Goal: Information Seeking & Learning: Learn about a topic

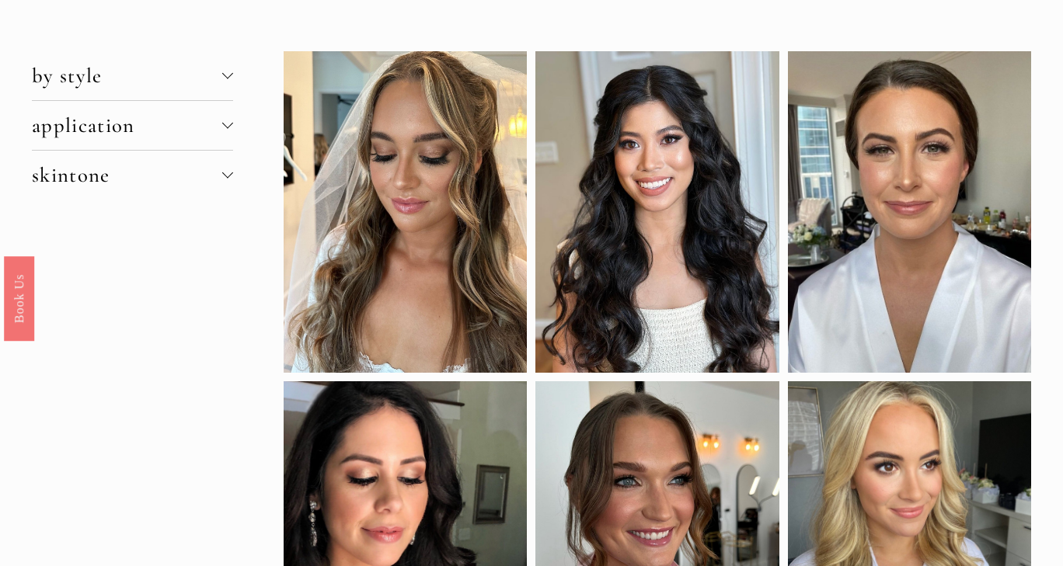
scroll to position [95, 0]
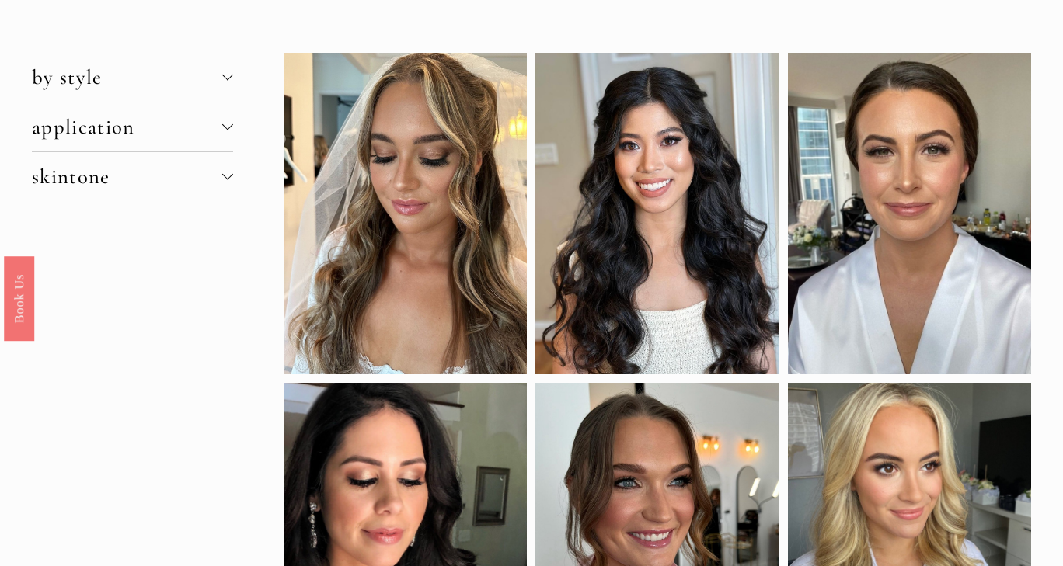
click at [227, 89] on button "by style" at bounding box center [132, 77] width 201 height 49
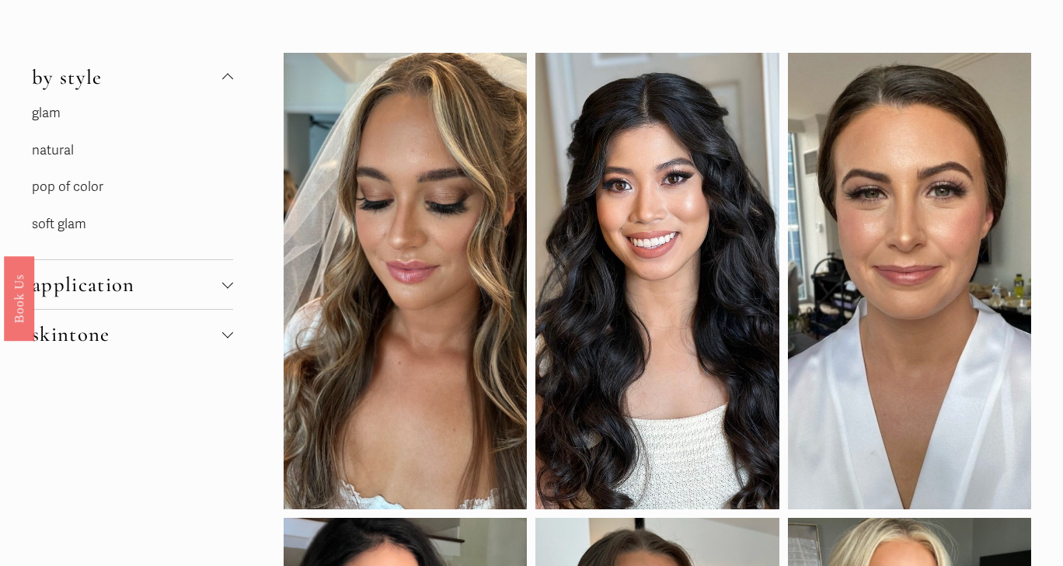
click at [47, 117] on link "glam" at bounding box center [46, 113] width 29 height 16
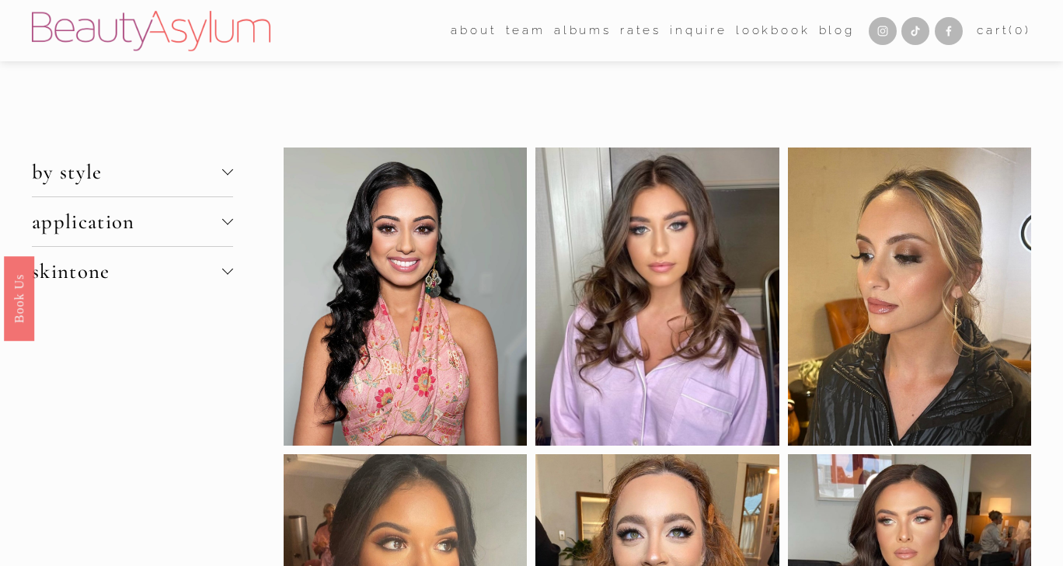
click at [207, 181] on span "by style" at bounding box center [127, 172] width 190 height 26
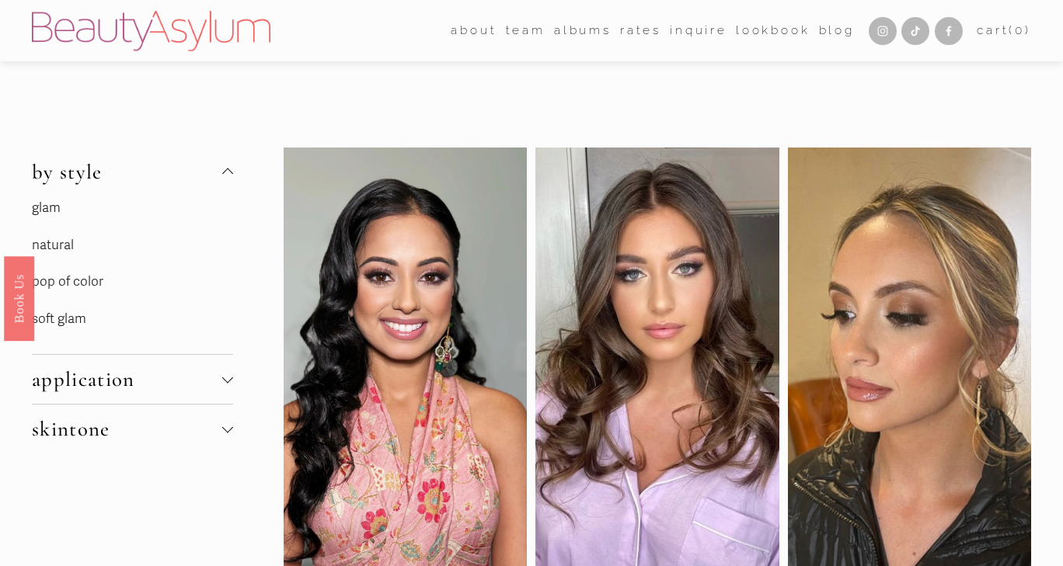
click at [70, 245] on link "natural" at bounding box center [53, 245] width 42 height 16
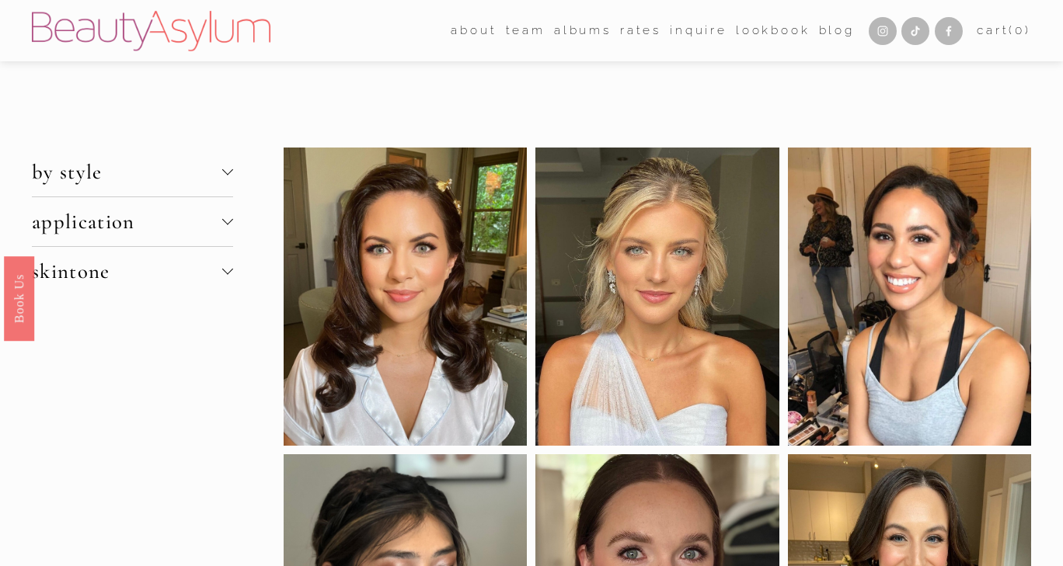
click at [144, 263] on span "skintone" at bounding box center [127, 272] width 190 height 26
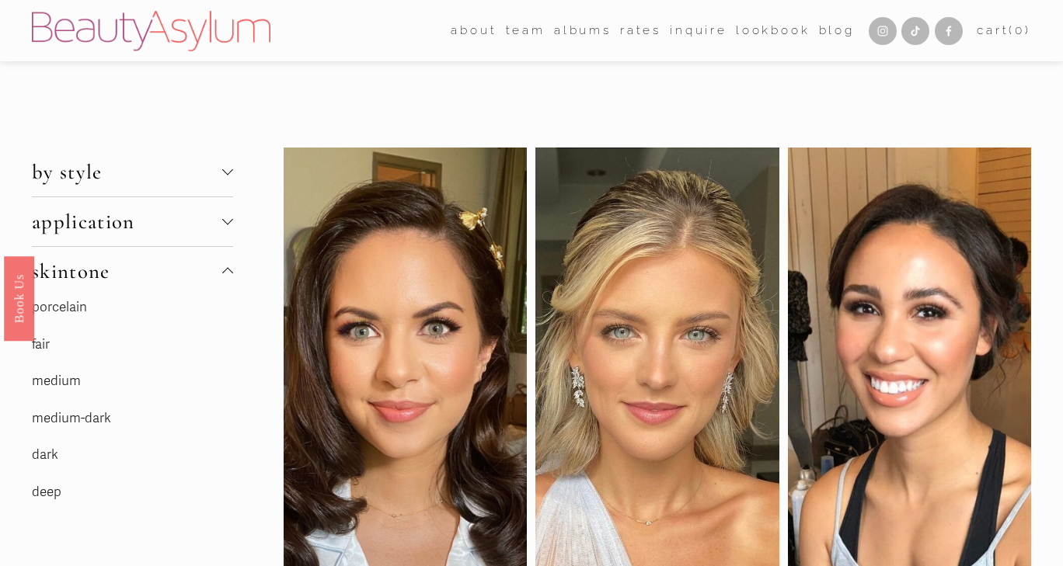
click at [39, 344] on link "fair" at bounding box center [41, 344] width 18 height 16
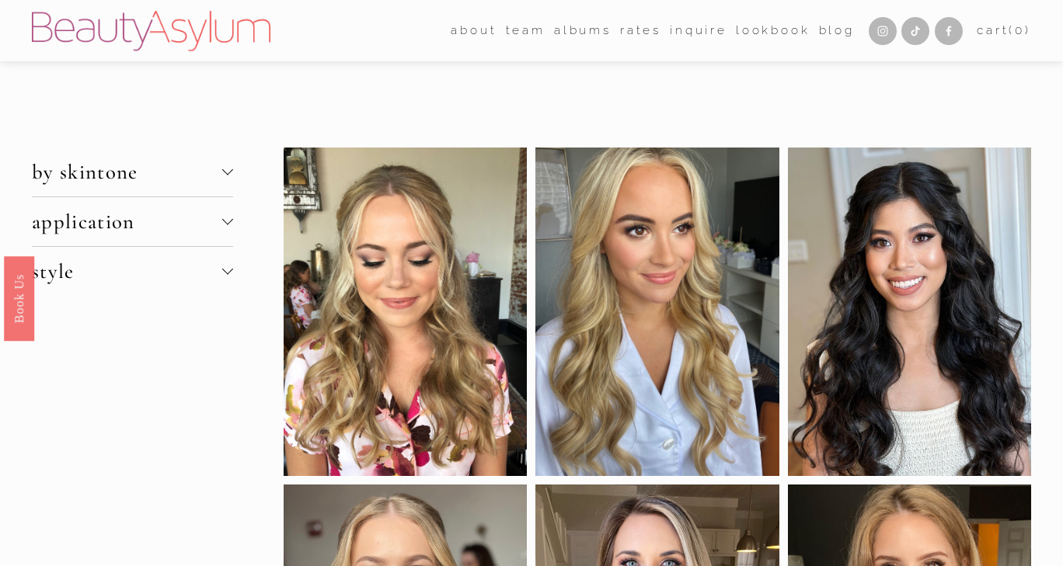
click at [207, 284] on button "style" at bounding box center [132, 271] width 201 height 49
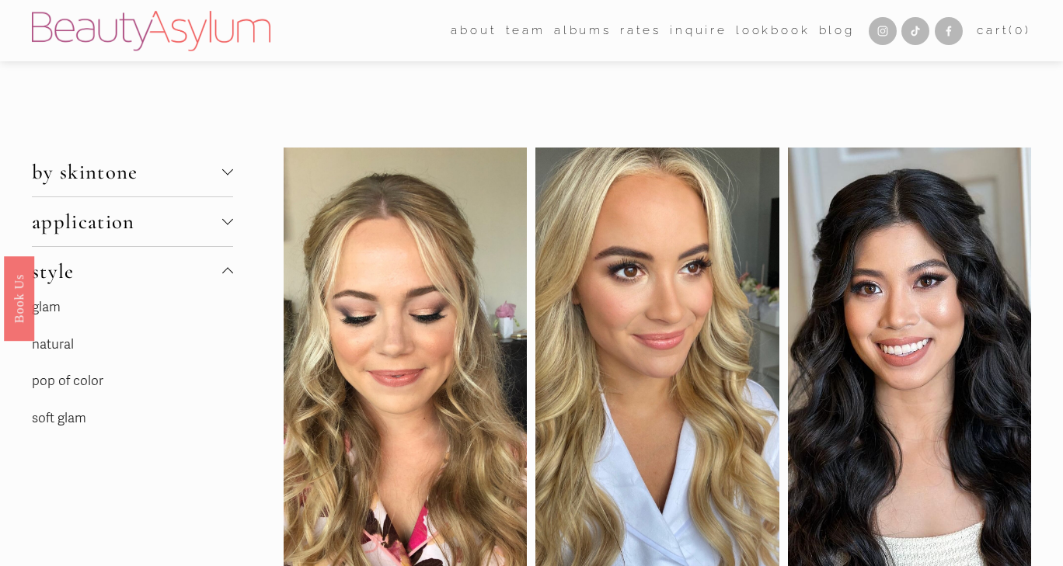
click at [75, 380] on link "pop of color" at bounding box center [67, 381] width 71 height 16
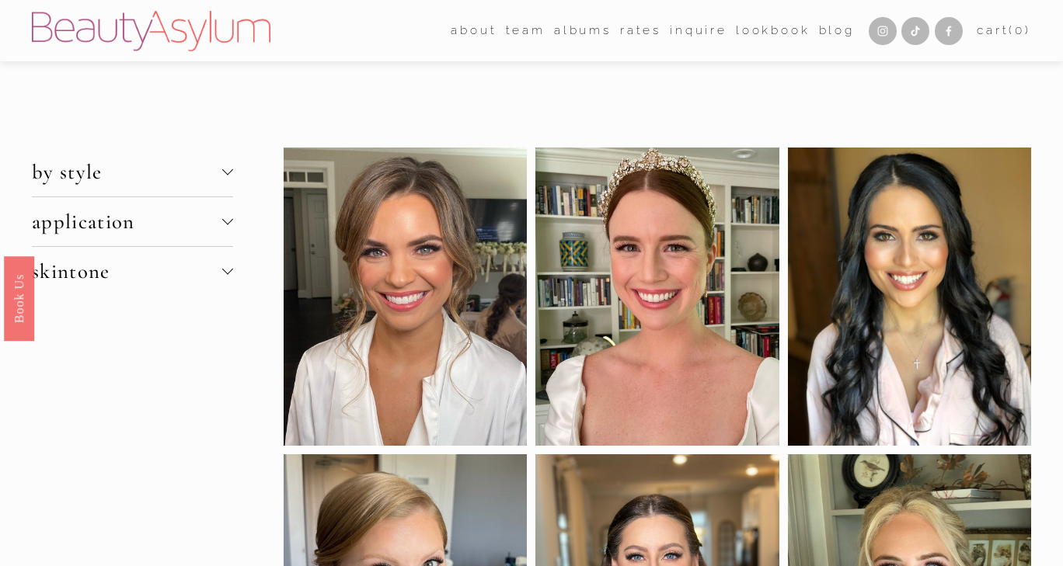
click at [148, 185] on button "by style" at bounding box center [132, 172] width 201 height 49
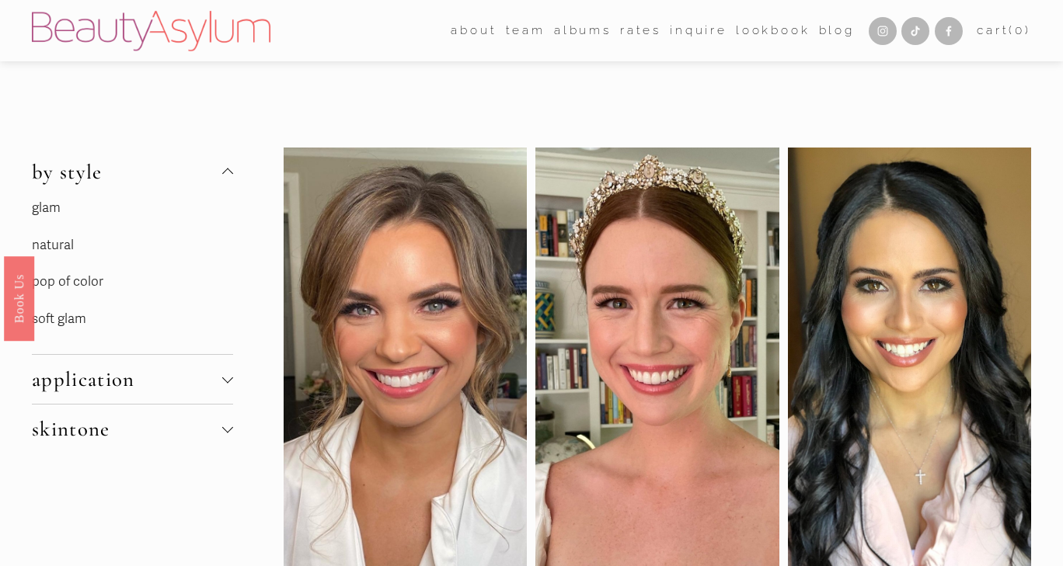
click at [64, 313] on link "soft glam" at bounding box center [59, 319] width 54 height 16
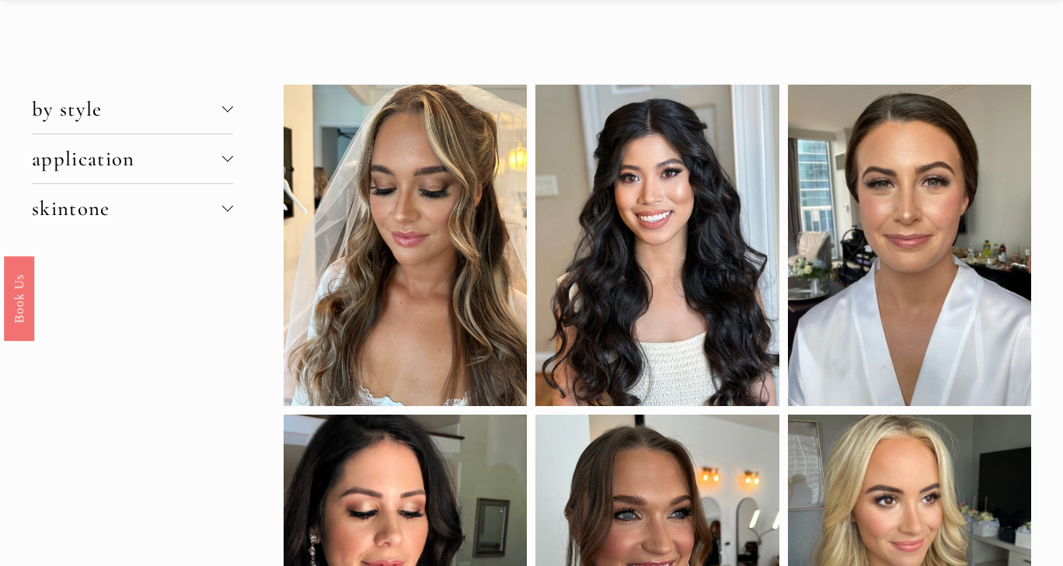
scroll to position [6, 0]
